Goal: Transaction & Acquisition: Purchase product/service

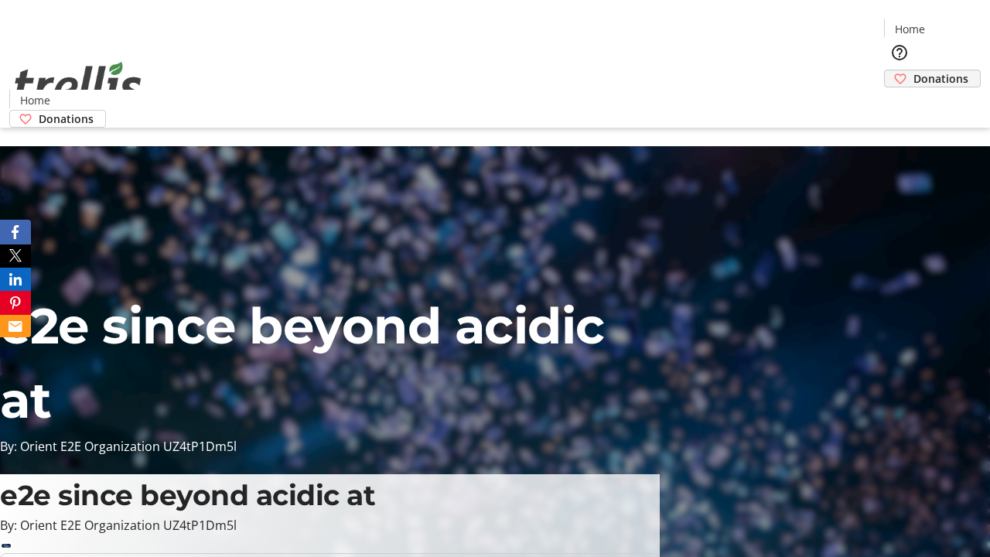
click at [914, 70] on span "Donations" at bounding box center [941, 78] width 55 height 16
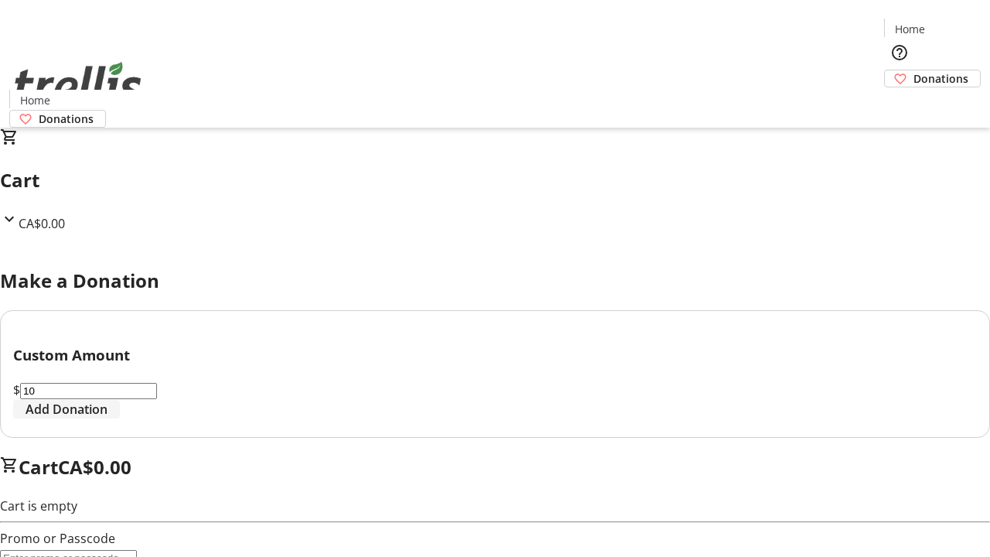
click at [108, 419] on span "Add Donation" at bounding box center [67, 409] width 82 height 19
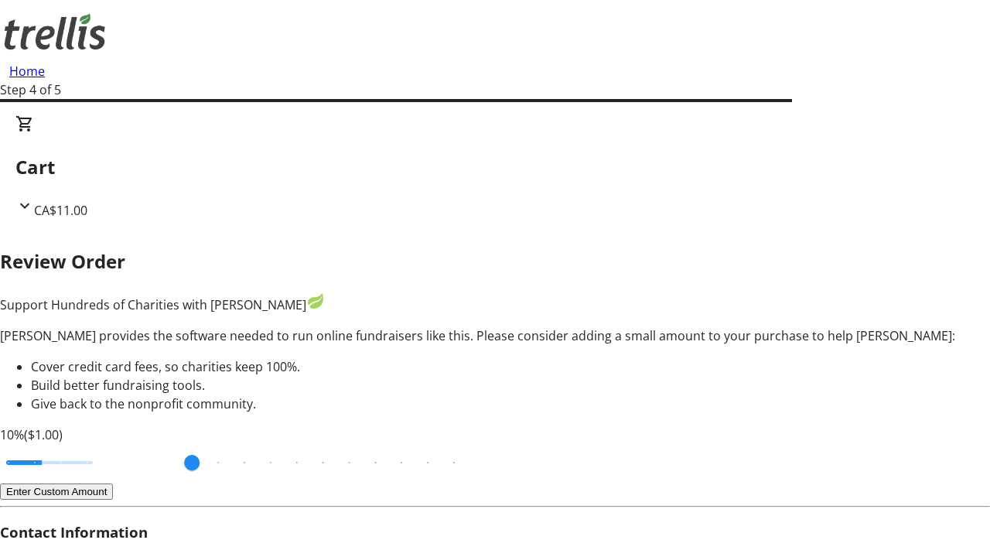
type input "20"
click at [109, 446] on input "Cover fees percentage" at bounding box center [49, 463] width 119 height 34
